Goal: Obtain resource: Obtain resource

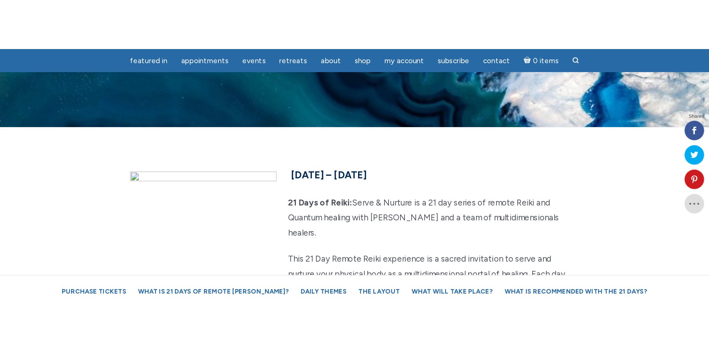
scroll to position [2053, 0]
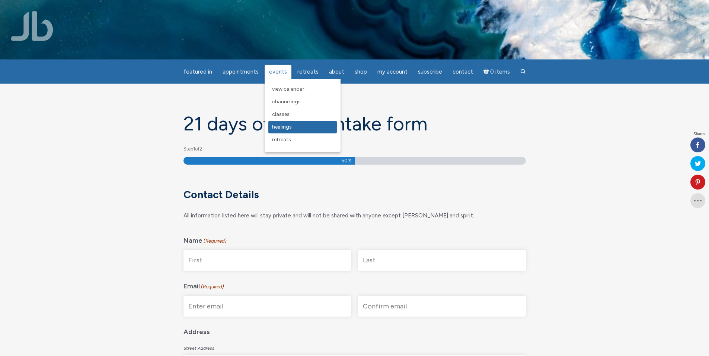
click at [288, 129] on span "Healings" at bounding box center [282, 127] width 20 height 6
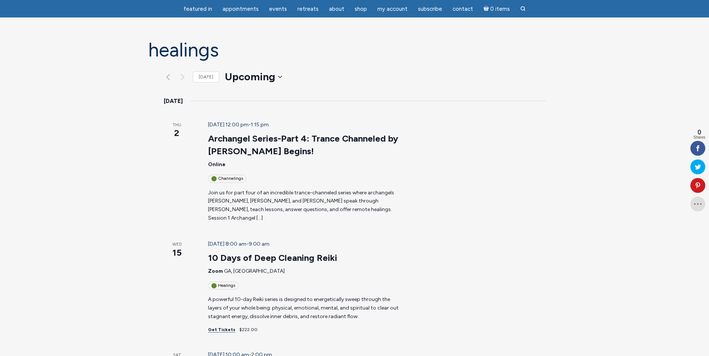
scroll to position [61, 0]
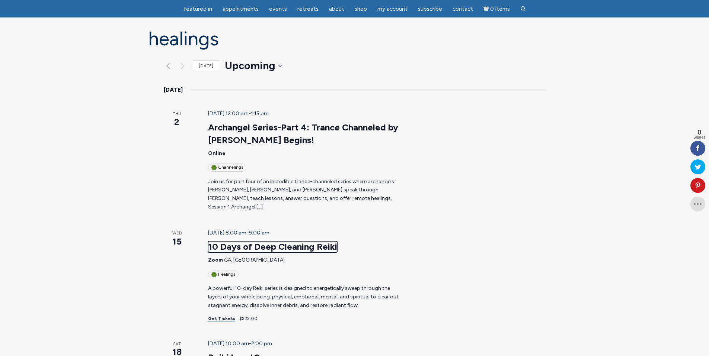
click at [285, 241] on link "10 Days of Deep Cleaning Reiki" at bounding box center [272, 246] width 129 height 11
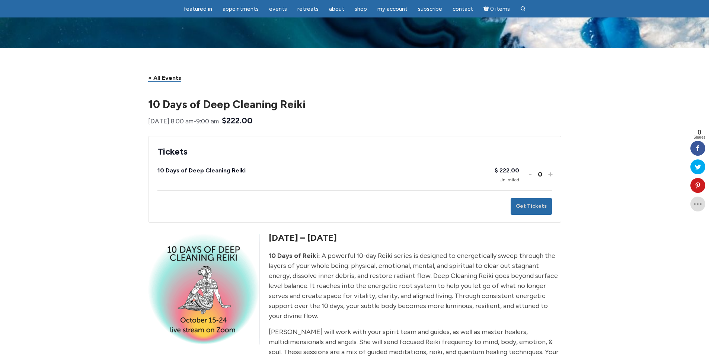
scroll to position [150, 0]
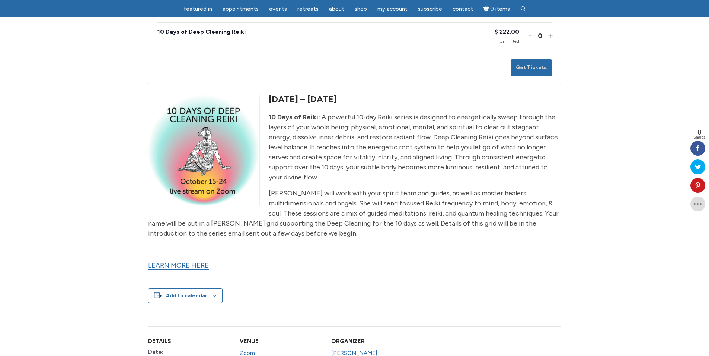
click at [205, 268] on link "LEARN MORE HERE" at bounding box center [178, 266] width 61 height 9
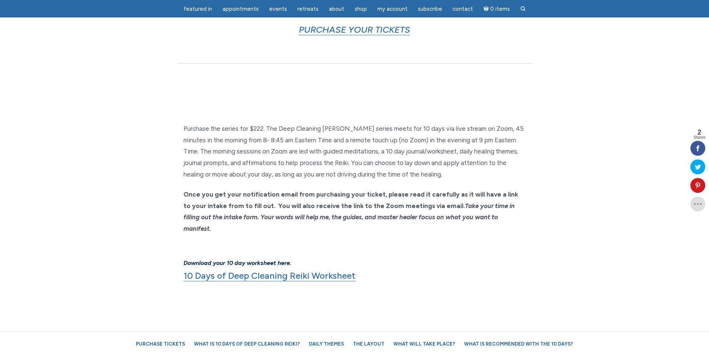
scroll to position [458, 0]
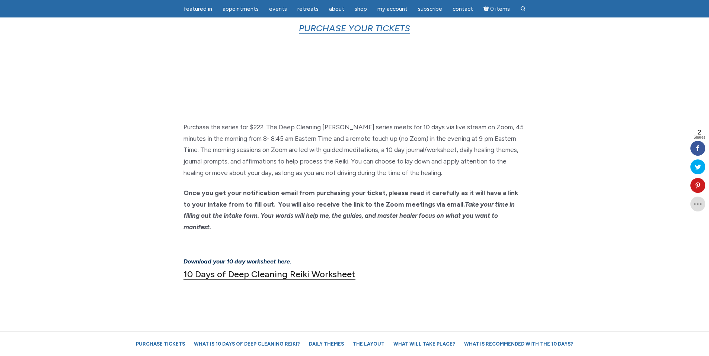
click at [329, 269] on link "10 Days of Deep Cleaning Reiki Worksheet" at bounding box center [269, 274] width 172 height 11
